Goal: Task Accomplishment & Management: Use online tool/utility

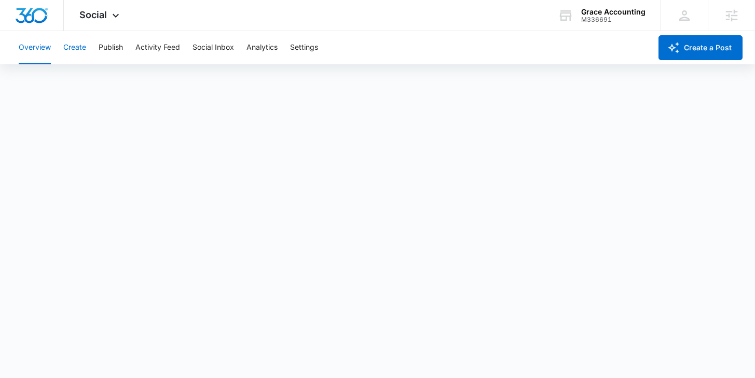
click at [76, 46] on button "Create" at bounding box center [74, 47] width 23 height 33
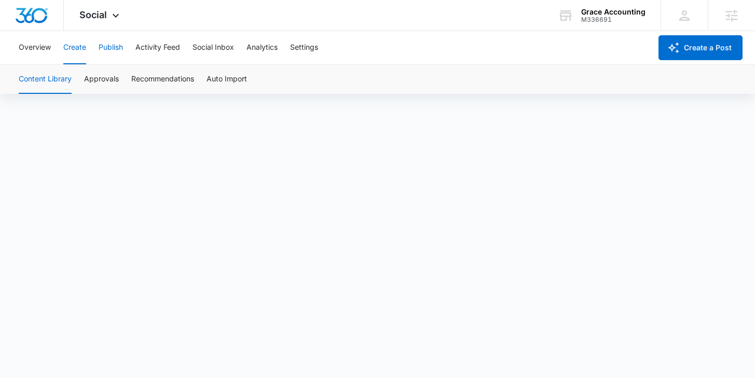
click at [115, 52] on button "Publish" at bounding box center [111, 47] width 24 height 33
click at [87, 85] on button "Schedules" at bounding box center [79, 79] width 35 height 29
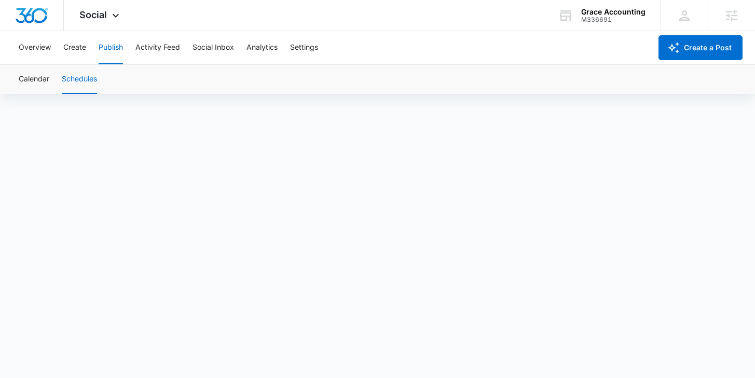
scroll to position [7, 0]
